Goal: Find specific page/section: Find specific page/section

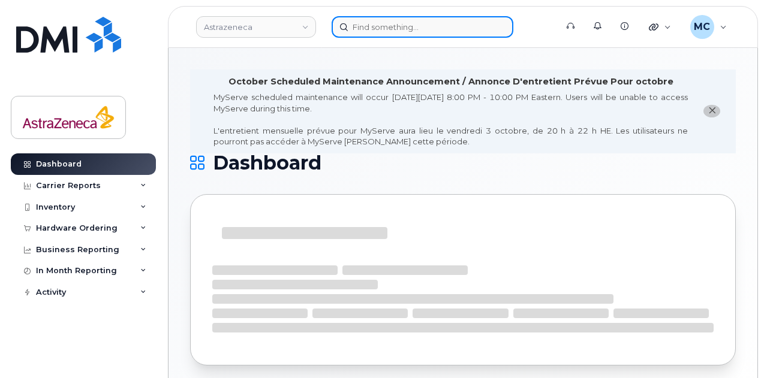
click at [425, 24] on input at bounding box center [423, 27] width 182 height 22
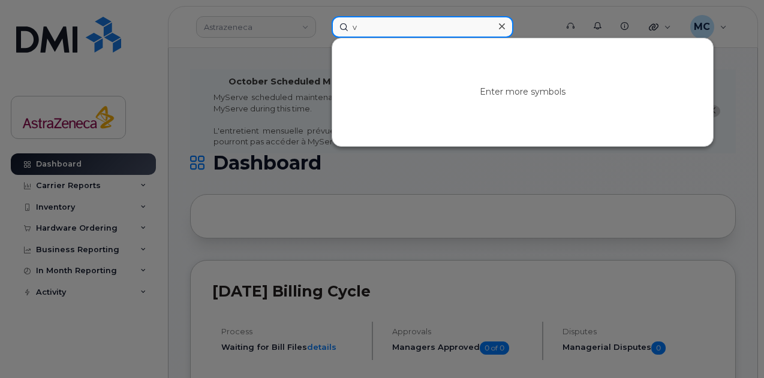
drag, startPoint x: 390, startPoint y: 28, endPoint x: 208, endPoint y: 24, distance: 182.4
click at [322, 23] on div "v Enter more symbols" at bounding box center [440, 27] width 236 height 22
paste input "Gordon Pritchard"
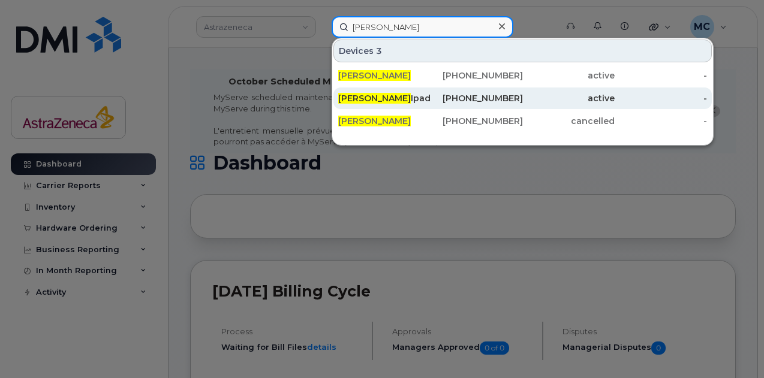
type input "Gordon Pritchard"
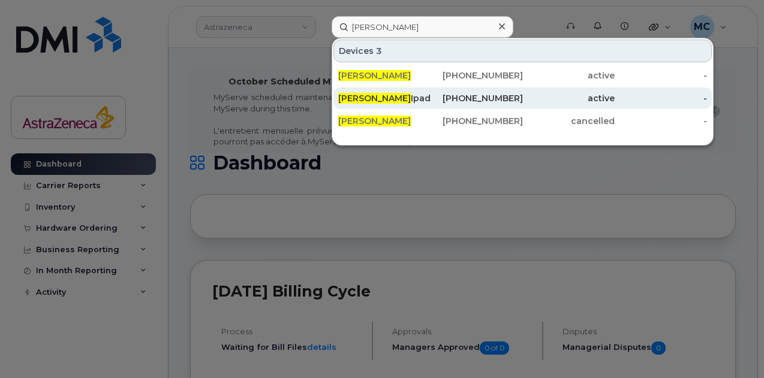
click at [614, 100] on div "active" at bounding box center [569, 98] width 92 height 12
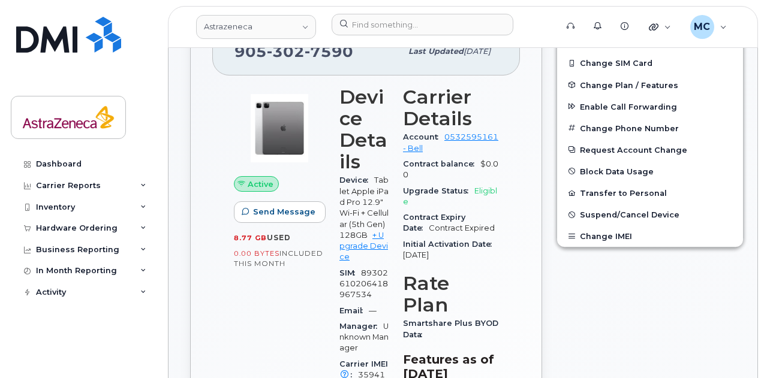
scroll to position [480, 0]
